Goal: Check status: Check status

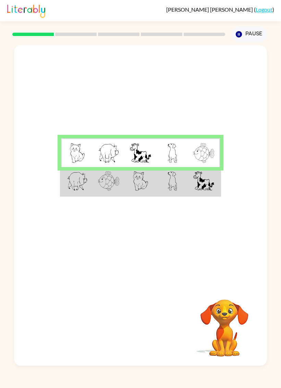
click at [133, 182] on img at bounding box center [140, 181] width 15 height 20
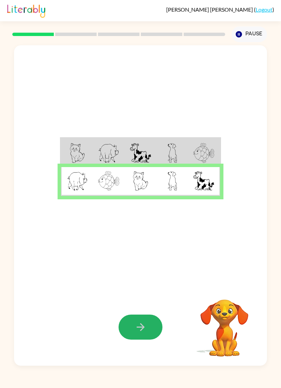
click at [141, 320] on button "button" at bounding box center [141, 326] width 44 height 25
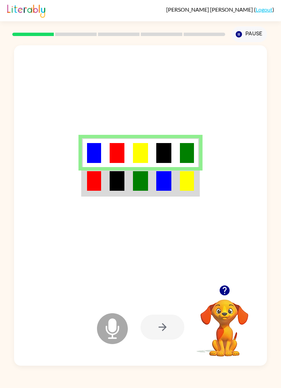
click at [99, 191] on td at bounding box center [93, 181] width 23 height 29
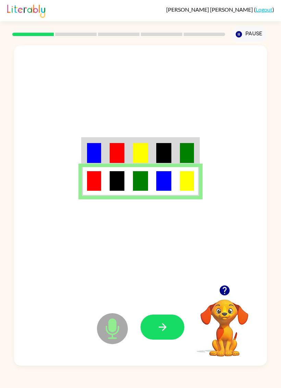
click at [163, 325] on icon "button" at bounding box center [162, 327] width 8 height 8
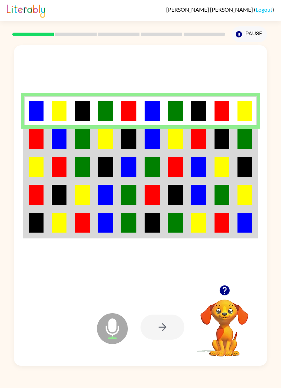
click at [29, 143] on img at bounding box center [36, 139] width 14 height 20
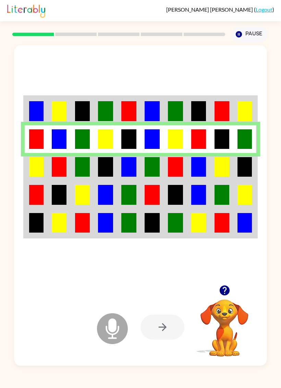
click at [31, 175] on img at bounding box center [36, 167] width 14 height 20
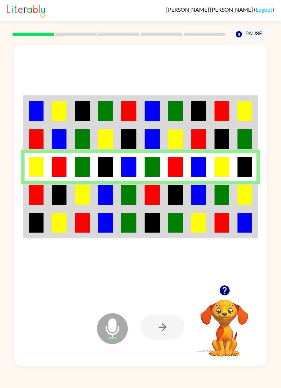
click at [28, 200] on td at bounding box center [35, 195] width 23 height 28
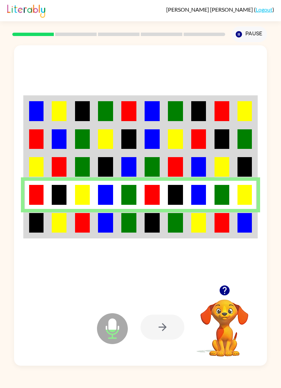
click at [30, 224] on img at bounding box center [36, 223] width 14 height 20
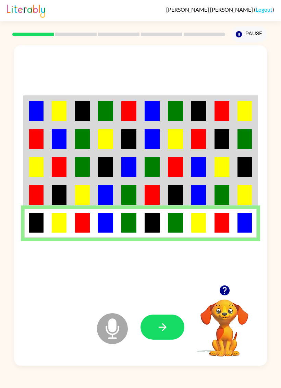
click at [169, 324] on button "button" at bounding box center [162, 326] width 44 height 25
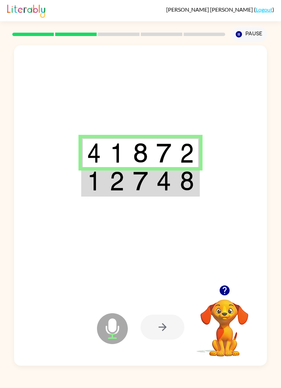
click at [87, 183] on img at bounding box center [94, 181] width 14 height 20
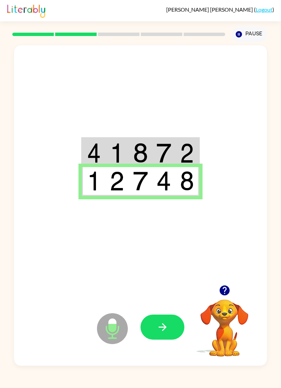
click at [163, 326] on icon "button" at bounding box center [163, 327] width 12 height 12
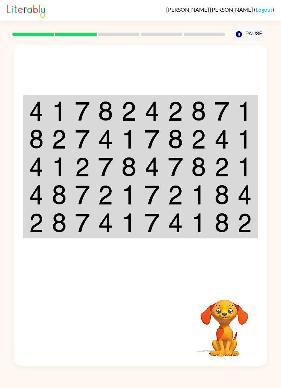
click at [33, 115] on img at bounding box center [36, 111] width 14 height 20
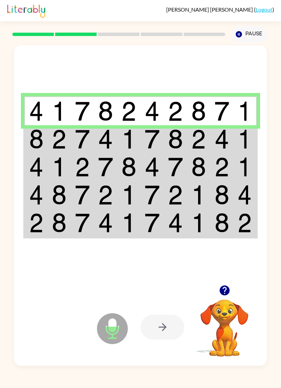
click at [34, 145] on img at bounding box center [36, 139] width 14 height 20
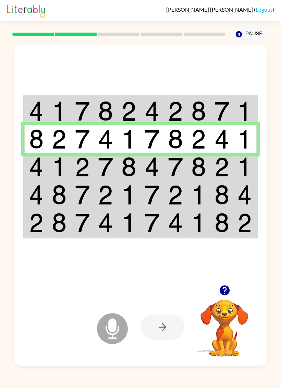
click at [29, 171] on img at bounding box center [36, 167] width 14 height 20
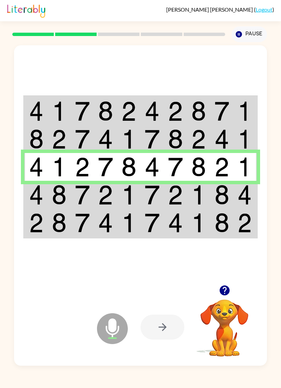
click at [31, 206] on td at bounding box center [35, 195] width 23 height 28
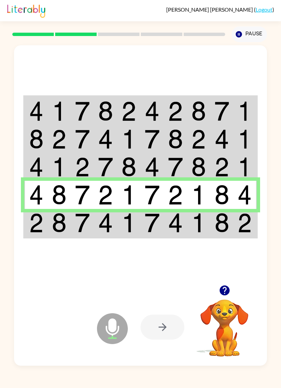
click at [37, 214] on img at bounding box center [36, 223] width 14 height 20
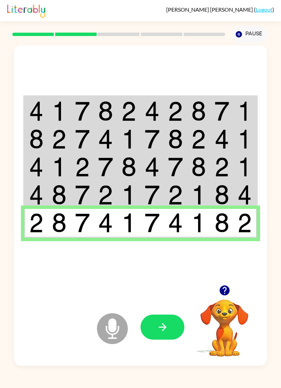
click at [167, 327] on icon "button" at bounding box center [163, 327] width 12 height 12
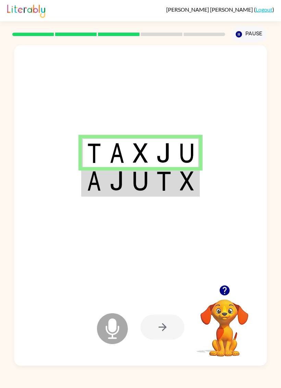
click at [88, 177] on img at bounding box center [94, 181] width 14 height 20
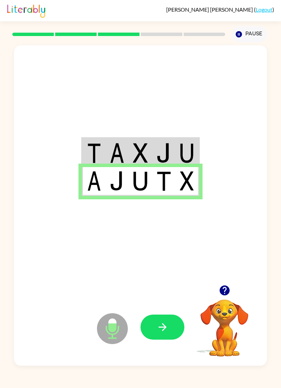
click at [178, 321] on button "button" at bounding box center [162, 326] width 44 height 25
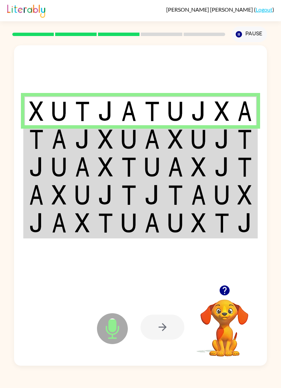
click at [27, 151] on td at bounding box center [35, 139] width 23 height 28
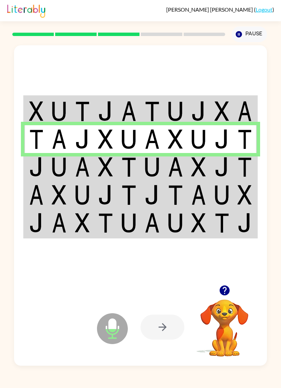
click at [30, 175] on img at bounding box center [36, 167] width 14 height 20
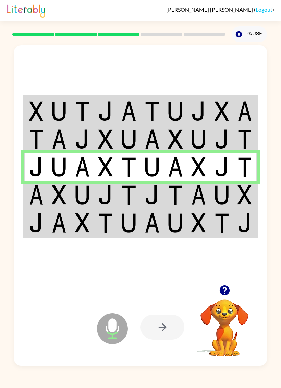
click at [30, 199] on img at bounding box center [36, 195] width 14 height 20
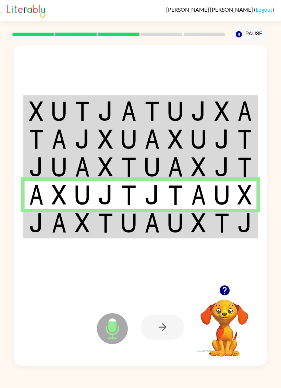
click at [36, 226] on img at bounding box center [36, 223] width 14 height 20
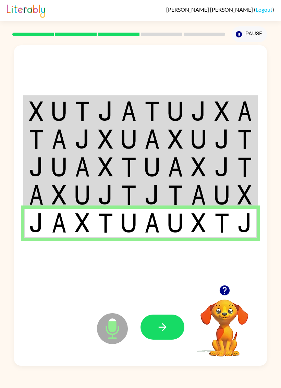
click at [169, 322] on button "button" at bounding box center [162, 326] width 44 height 25
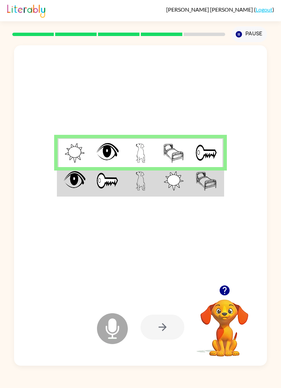
click at [68, 185] on img at bounding box center [75, 181] width 22 height 20
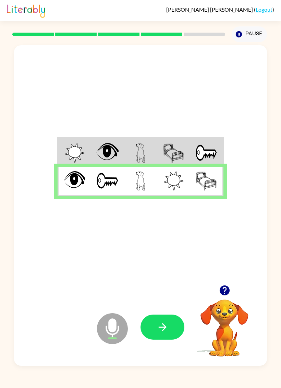
click at [166, 321] on icon "button" at bounding box center [163, 327] width 12 height 12
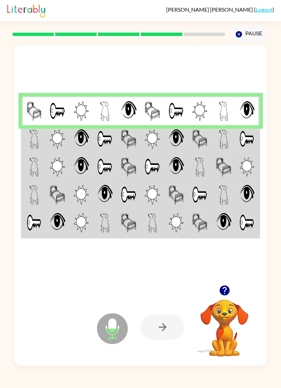
click at [30, 135] on img at bounding box center [34, 139] width 10 height 20
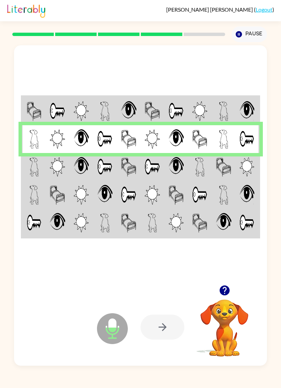
click at [29, 167] on td at bounding box center [34, 167] width 24 height 28
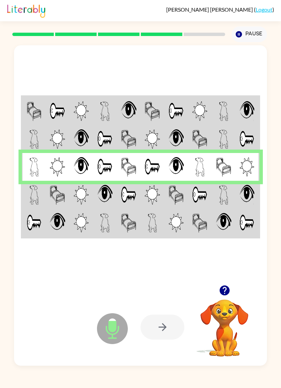
click at [25, 199] on td at bounding box center [34, 195] width 24 height 28
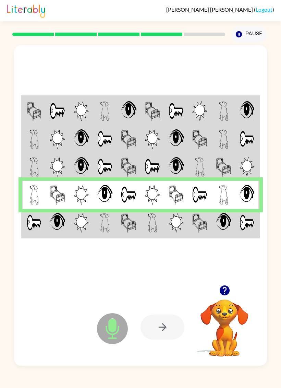
click at [27, 224] on img at bounding box center [34, 223] width 15 height 20
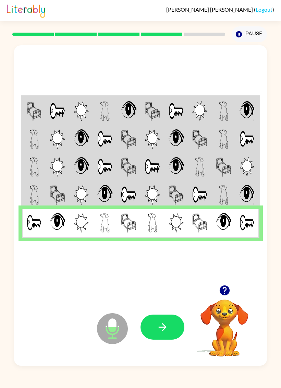
click at [148, 327] on button "button" at bounding box center [162, 326] width 44 height 25
